Goal: Transaction & Acquisition: Purchase product/service

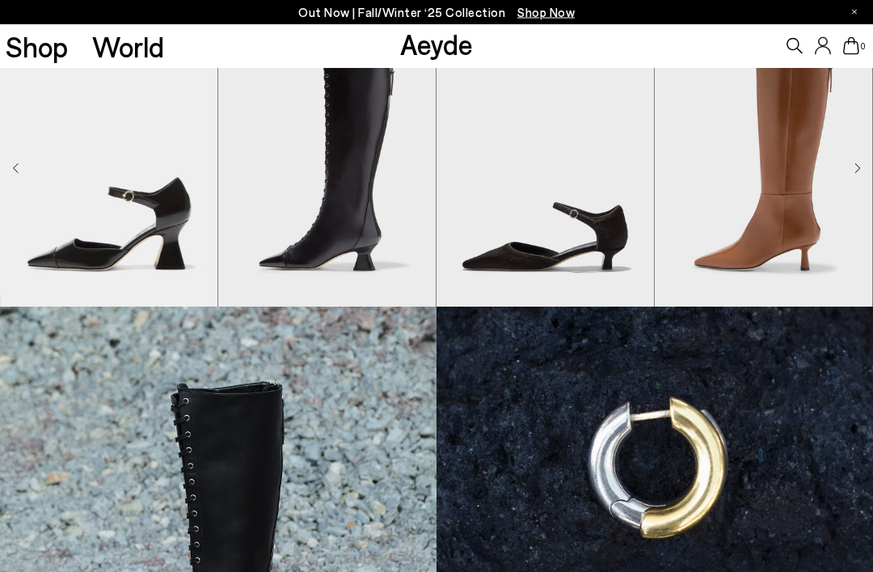
scroll to position [539, 0]
click at [210, 428] on img at bounding box center [218, 579] width 437 height 547
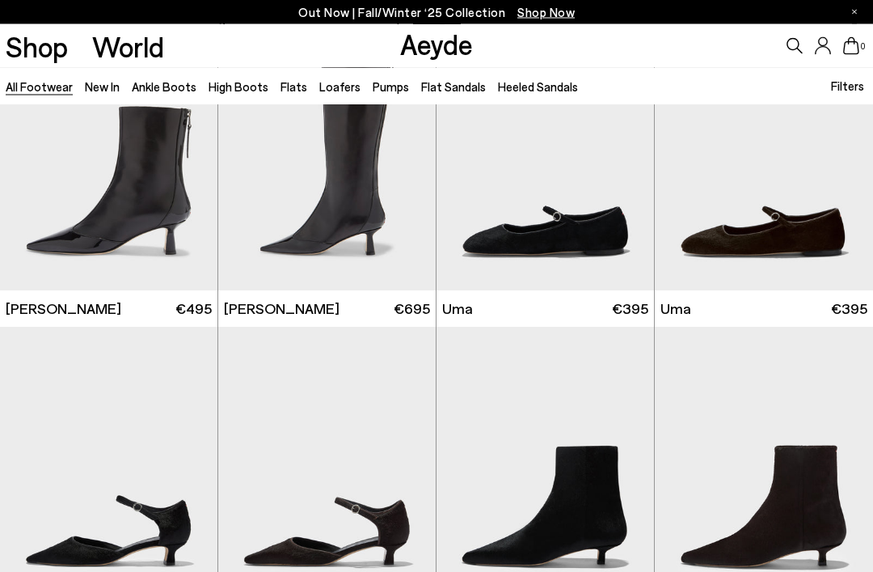
scroll to position [3188, 0]
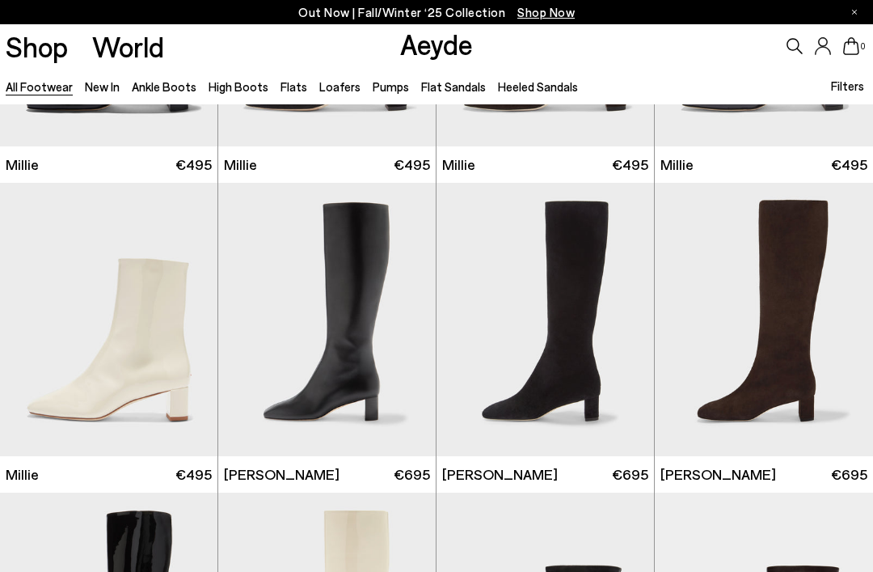
scroll to position [5504, 0]
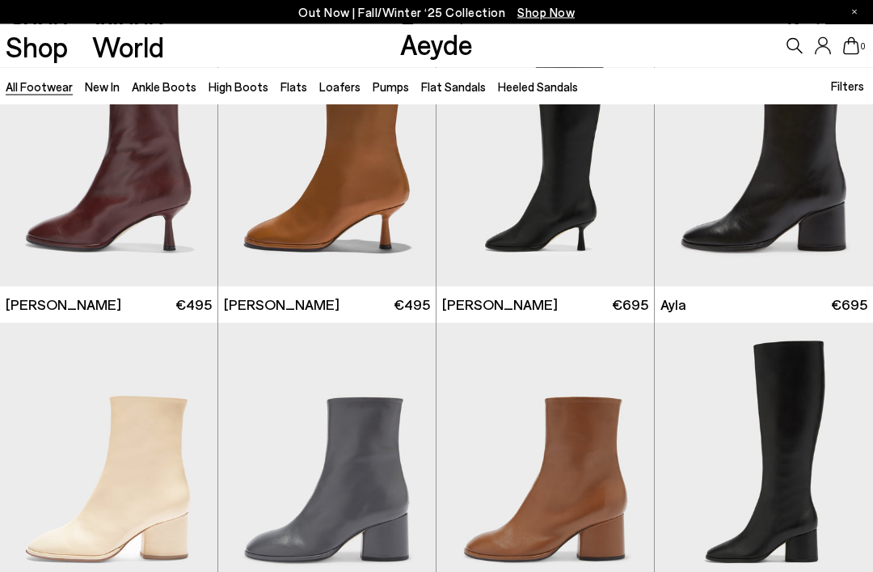
scroll to position [6293, 0]
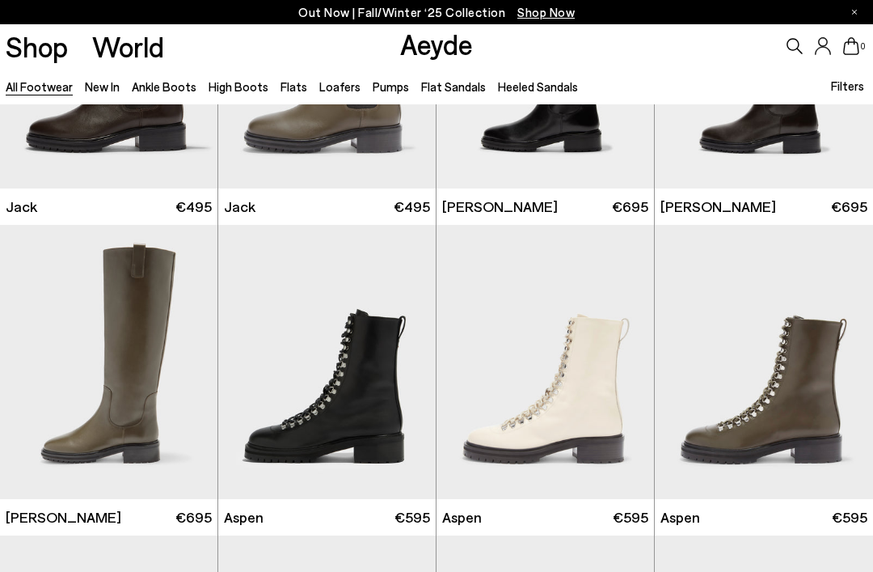
scroll to position [7999, 0]
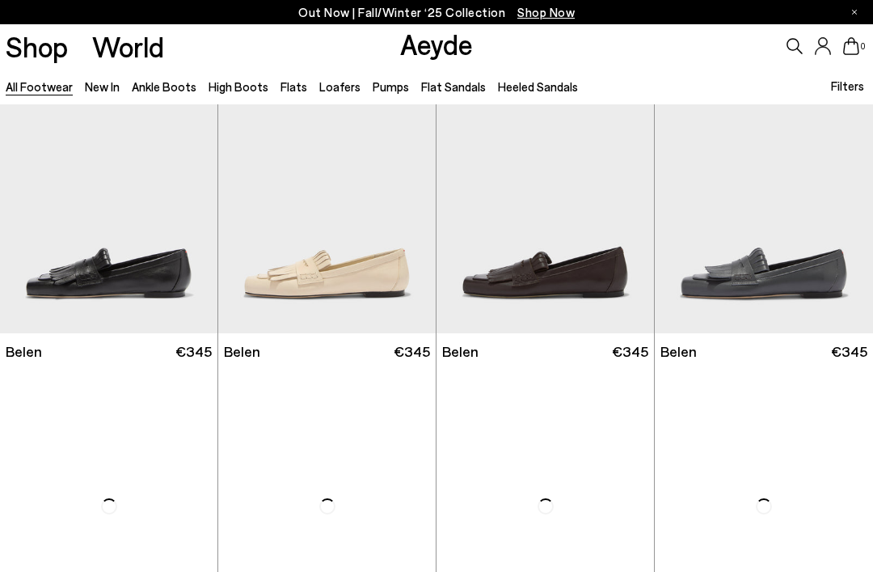
scroll to position [10011, 0]
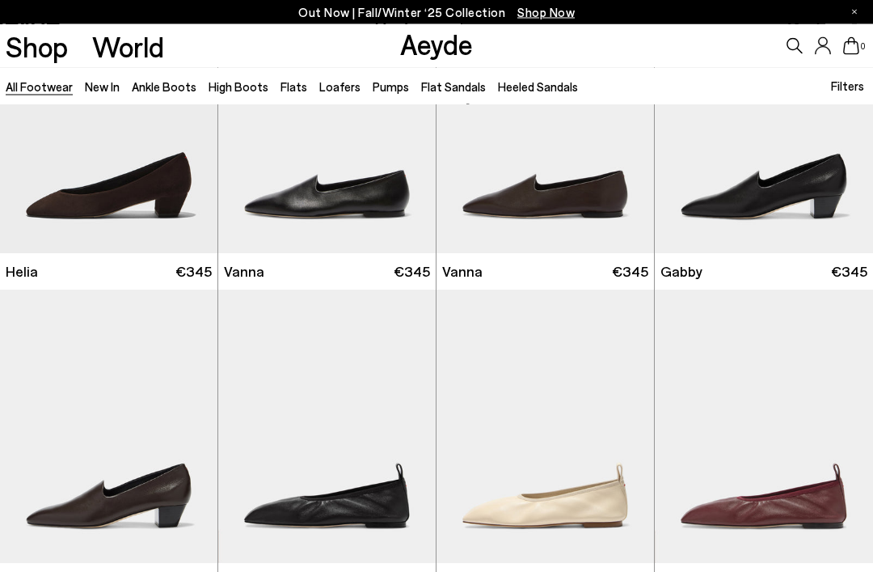
scroll to position [12218, 0]
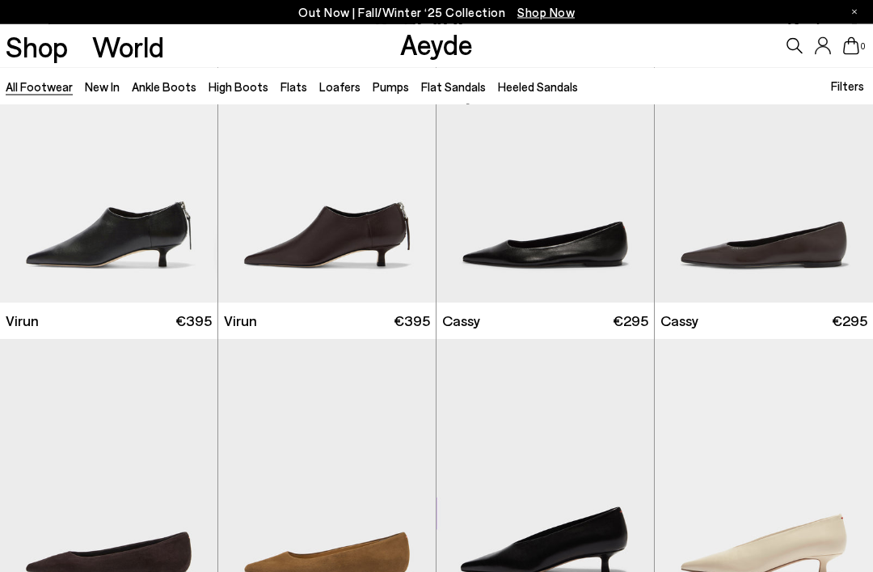
scroll to position [14649, 0]
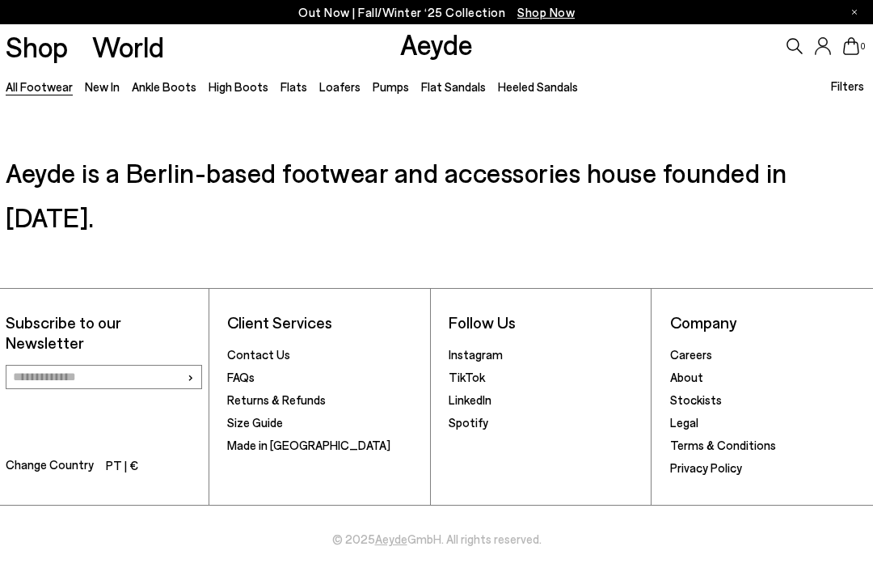
scroll to position [1848, 0]
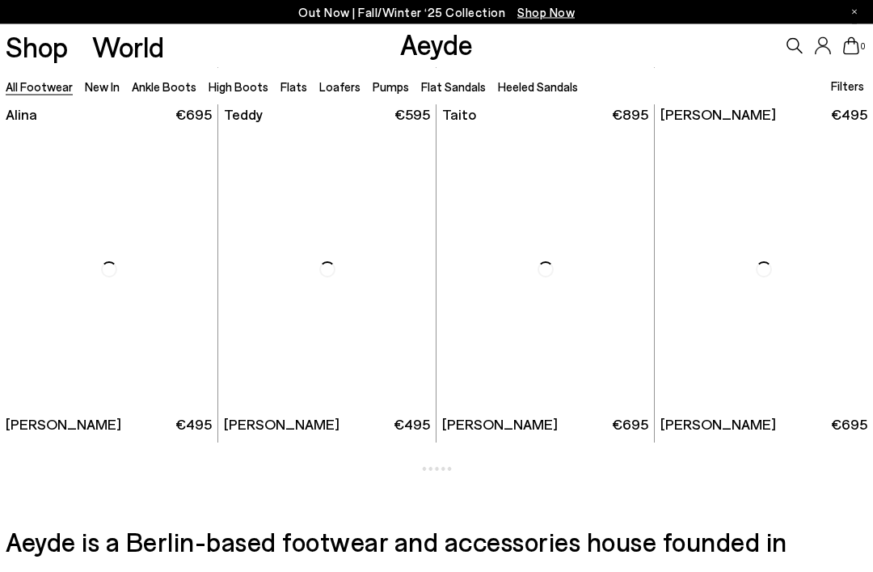
scroll to position [7384, 0]
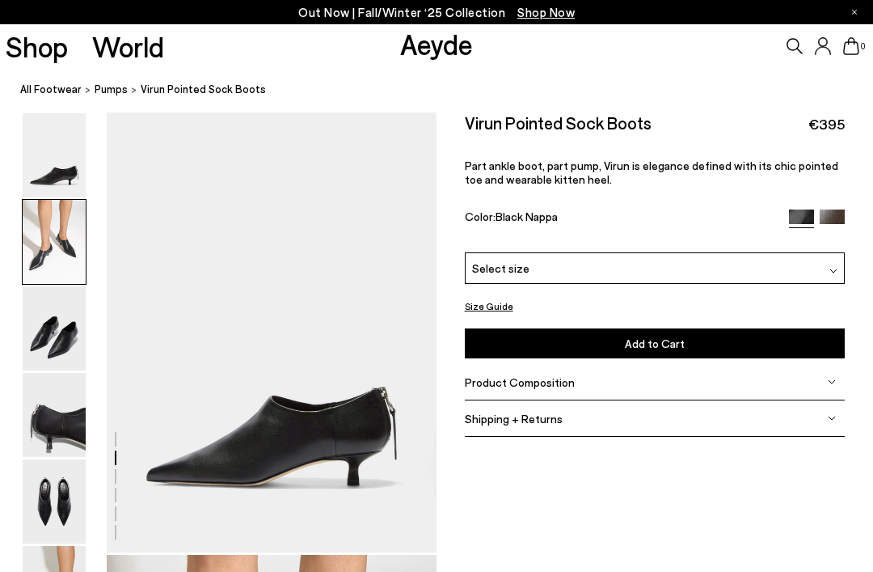
scroll to position [443, 0]
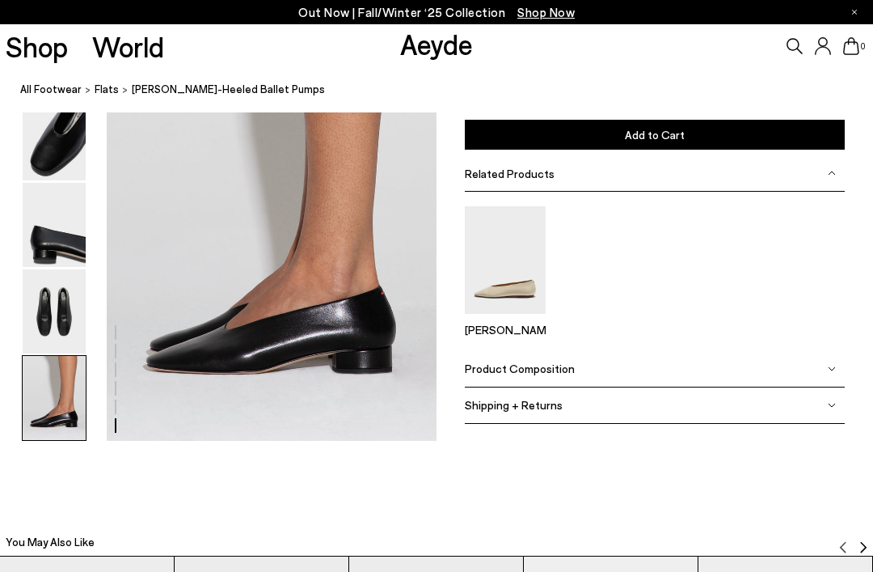
scroll to position [1770, 0]
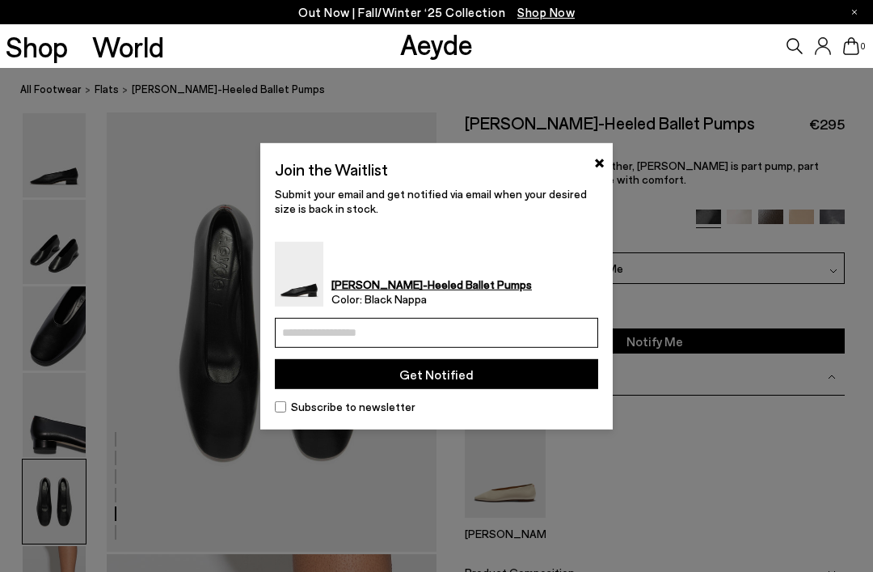
click at [314, 348] on input "email" at bounding box center [436, 333] width 323 height 30
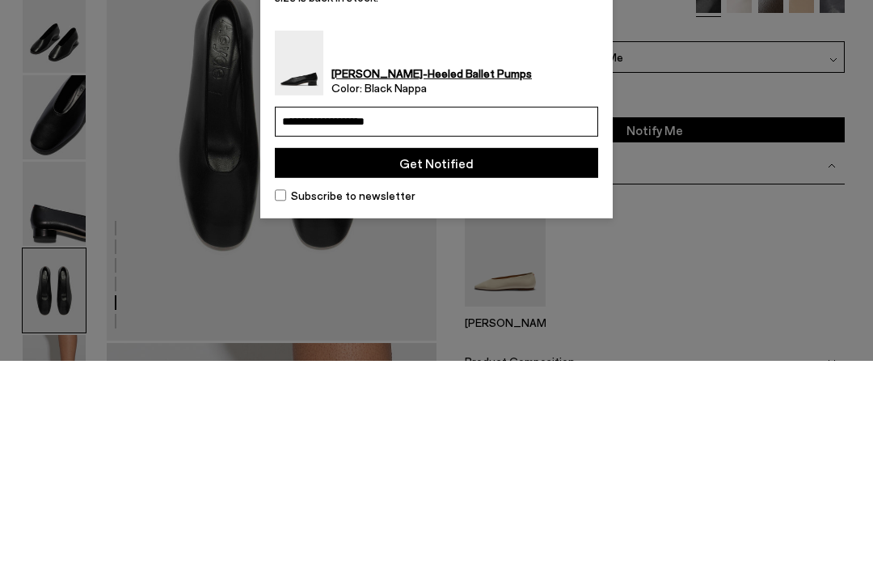
type input "**********"
